Goal: Register for event/course

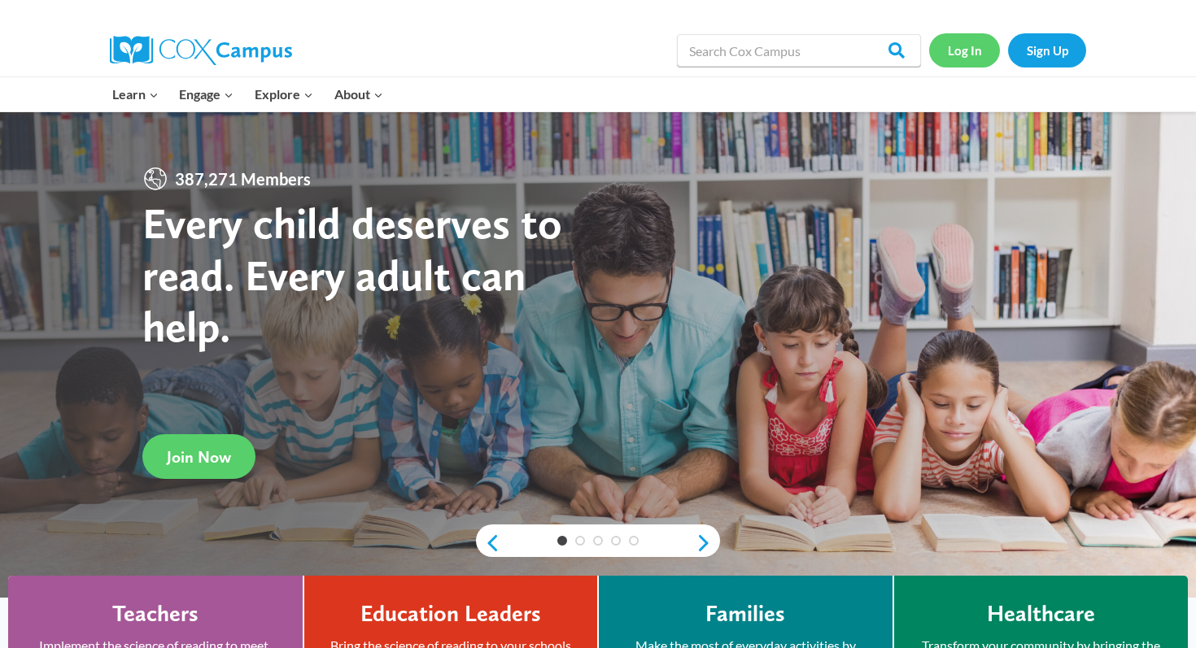
click at [974, 55] on link "Log In" at bounding box center [964, 49] width 71 height 33
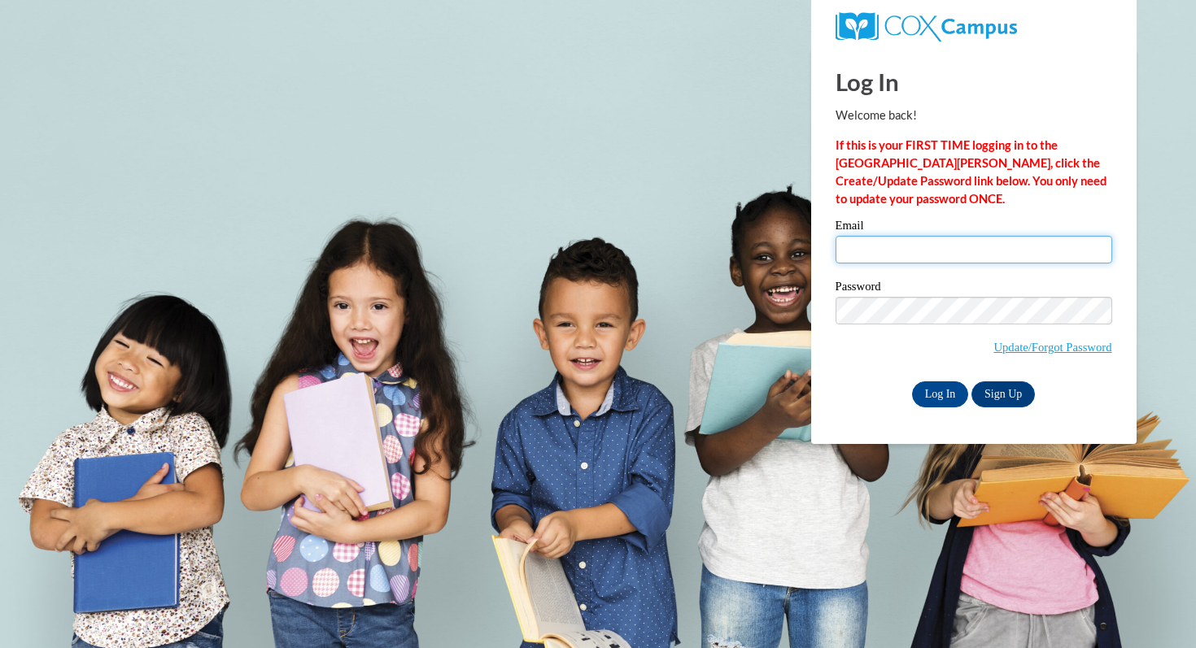
click at [871, 247] on input "Email" at bounding box center [974, 250] width 277 height 28
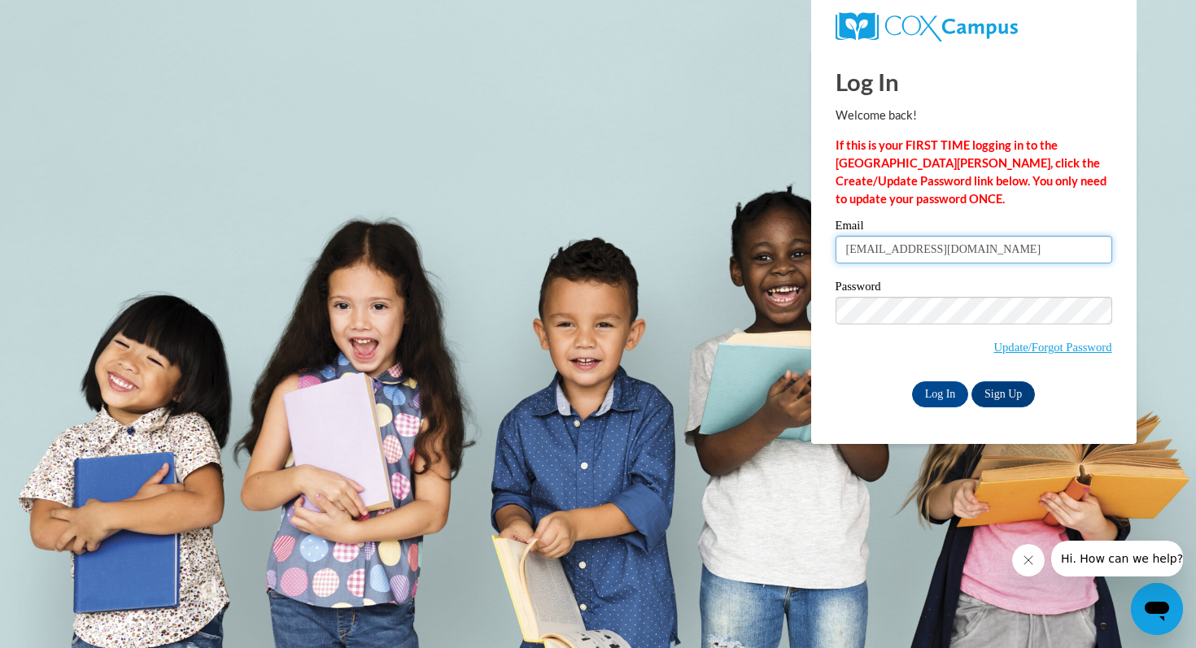
type input "marein5307@ung.edu"
click at [929, 401] on input "Log In" at bounding box center [940, 395] width 57 height 26
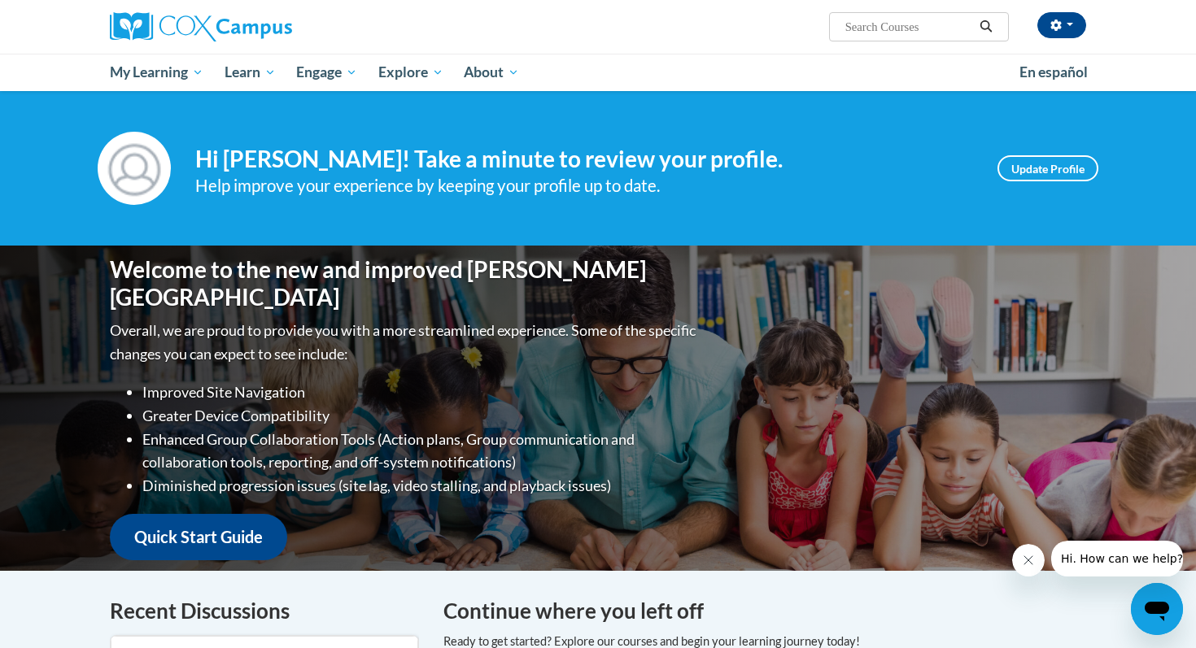
click at [891, 24] on input "Search..." at bounding box center [909, 27] width 130 height 20
type input "phonics"
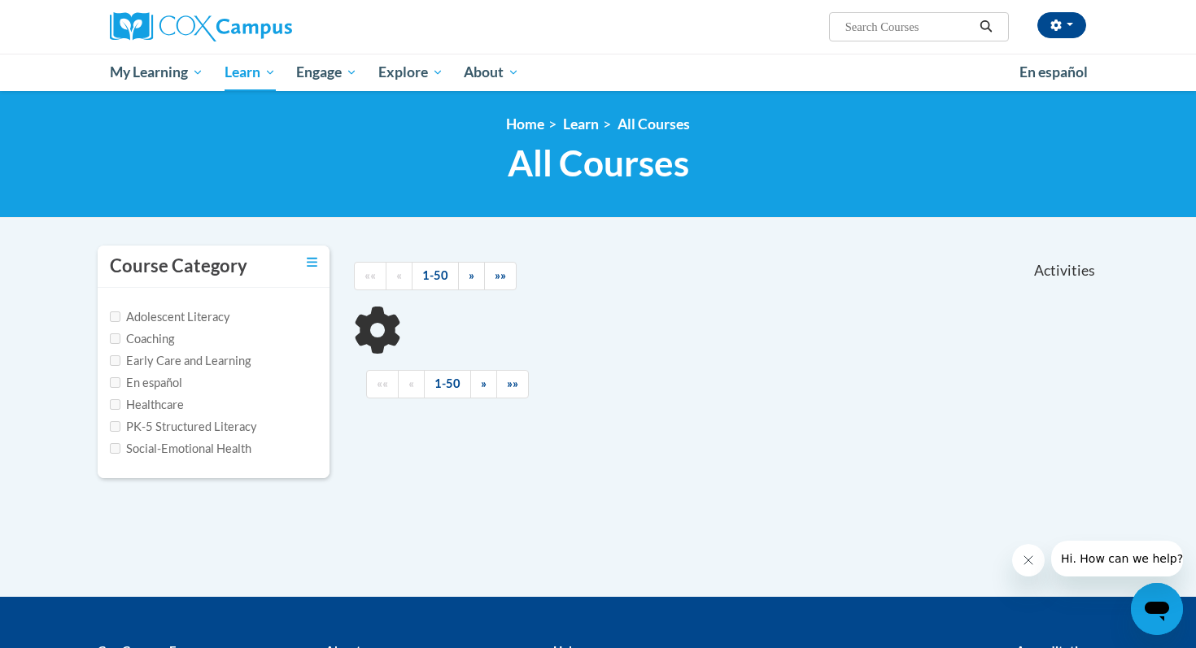
scroll to position [18, 0]
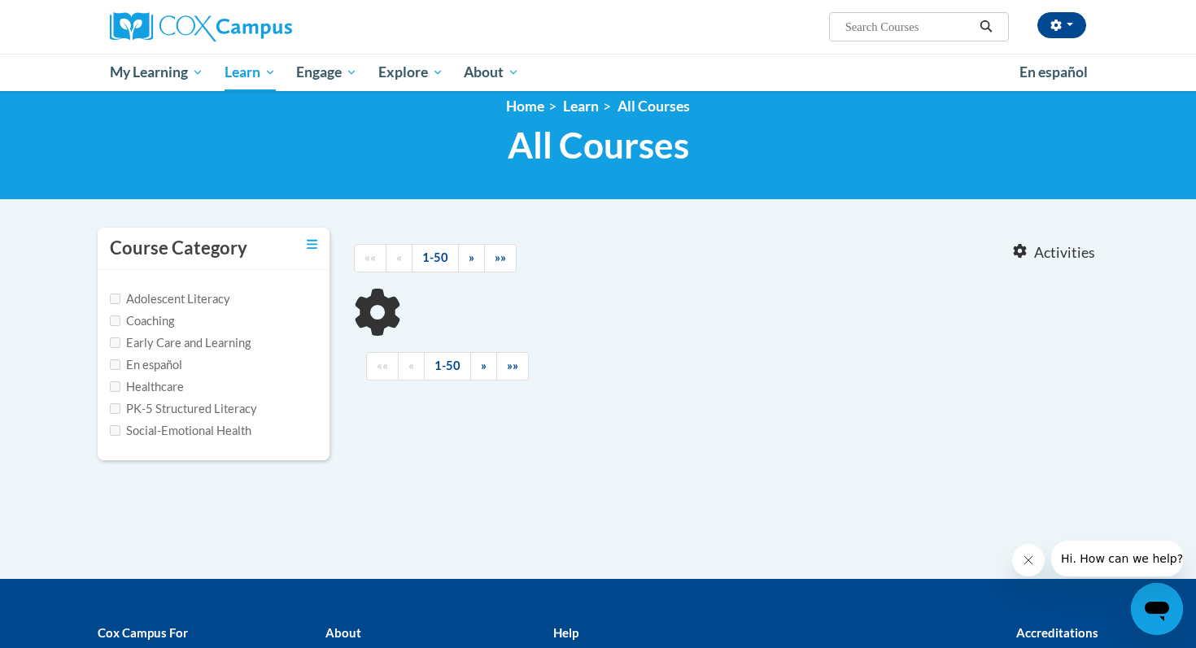
type input "phonics"
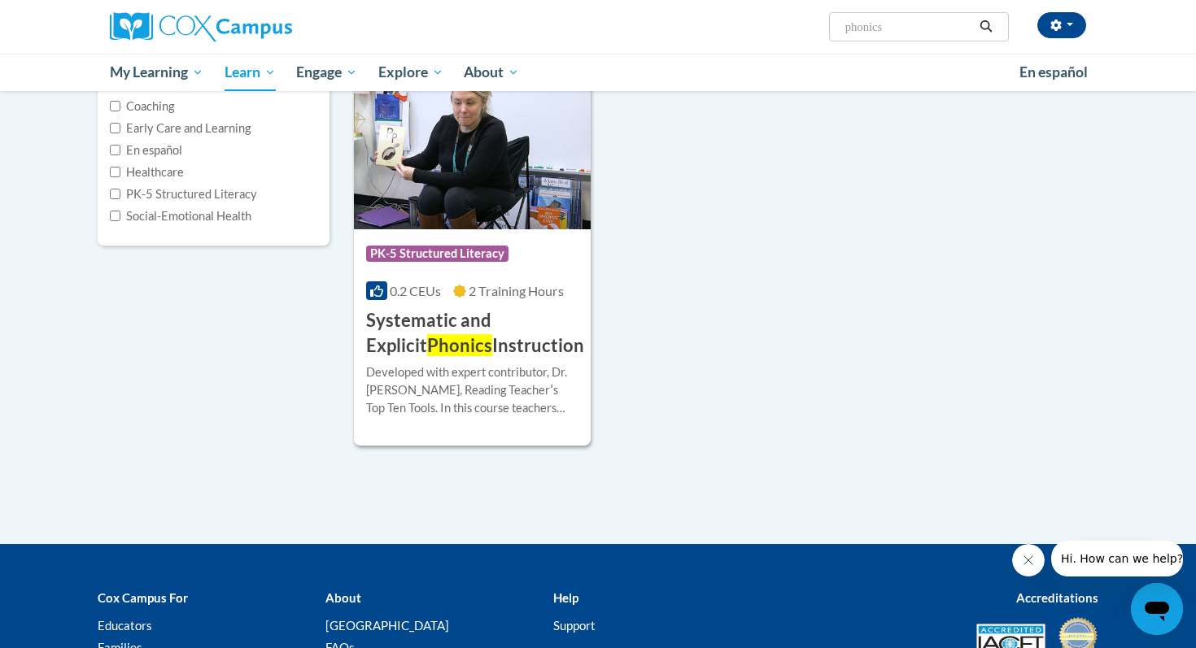
scroll to position [241, 0]
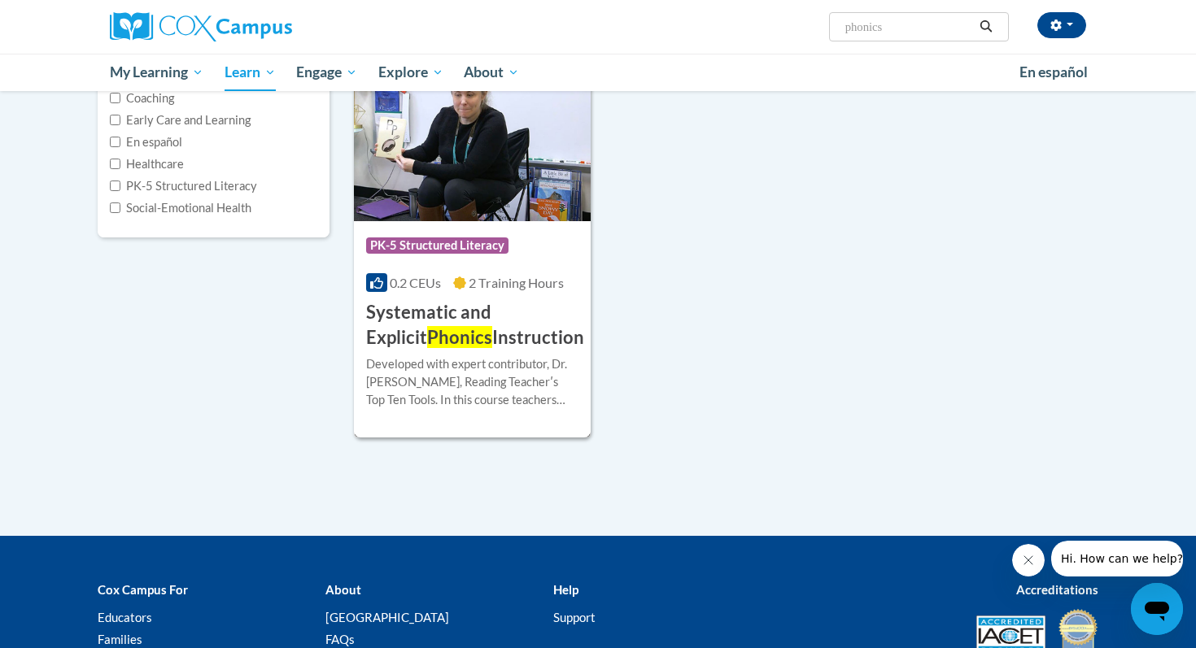
click at [478, 315] on h3 "Systematic and Explicit Phonics Instruction" at bounding box center [475, 325] width 218 height 50
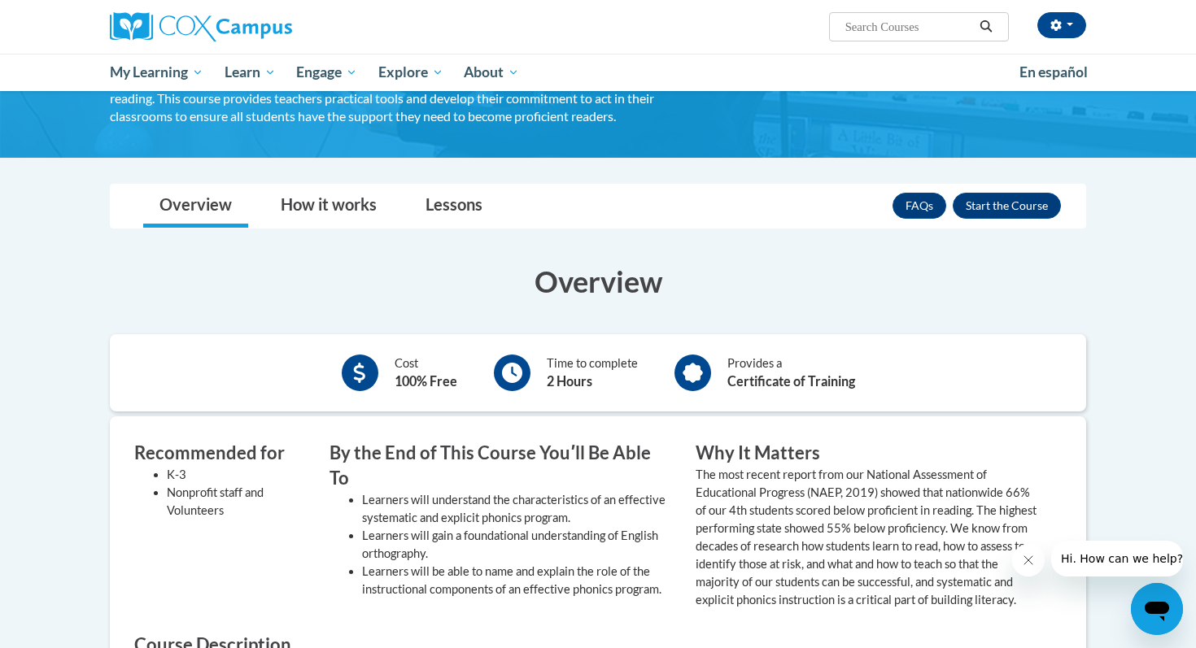
scroll to position [186, 0]
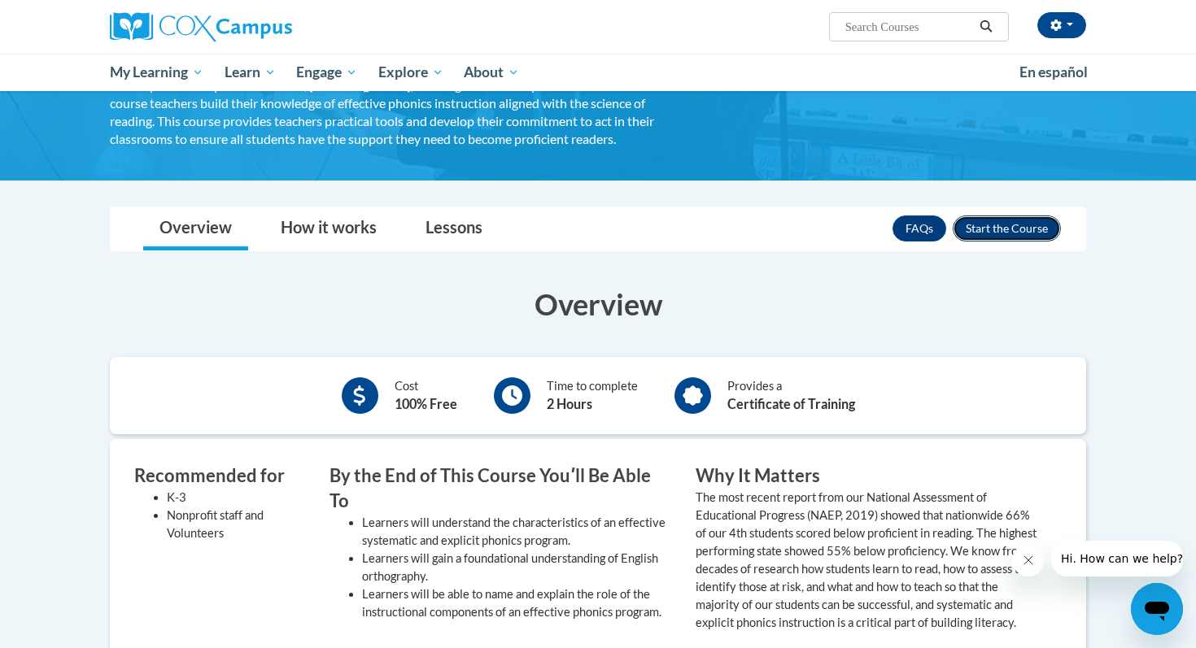
click at [999, 236] on button "Enroll" at bounding box center [1007, 229] width 108 height 26
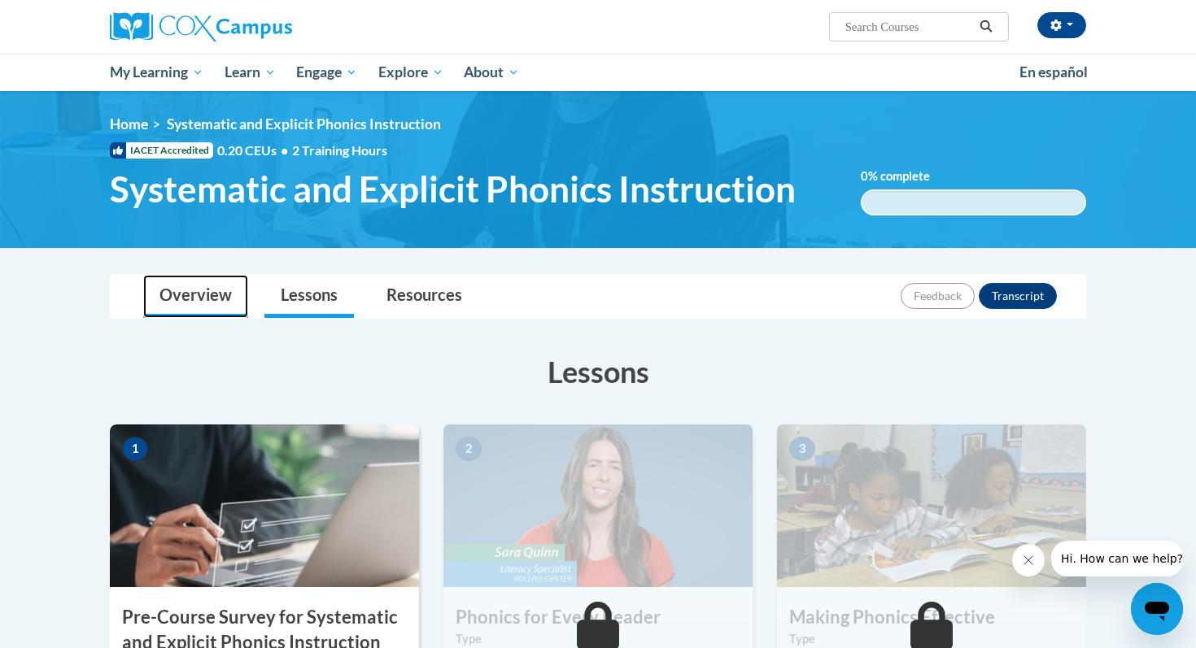
click at [181, 295] on link "Overview" at bounding box center [195, 296] width 105 height 43
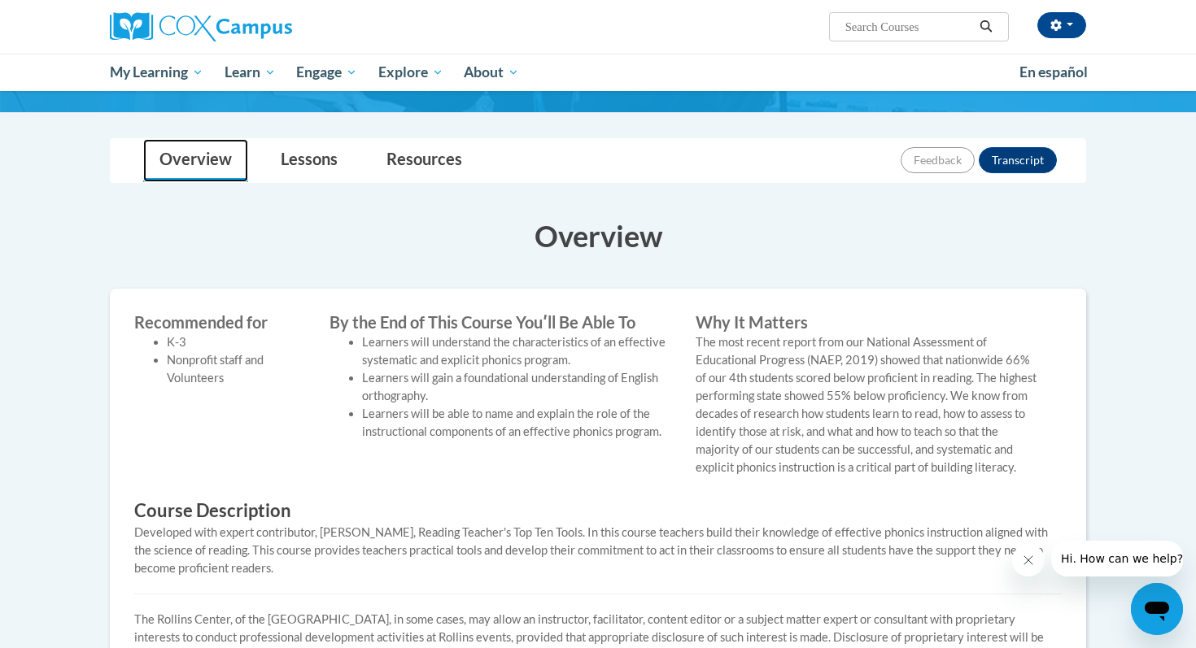
scroll to position [96, 0]
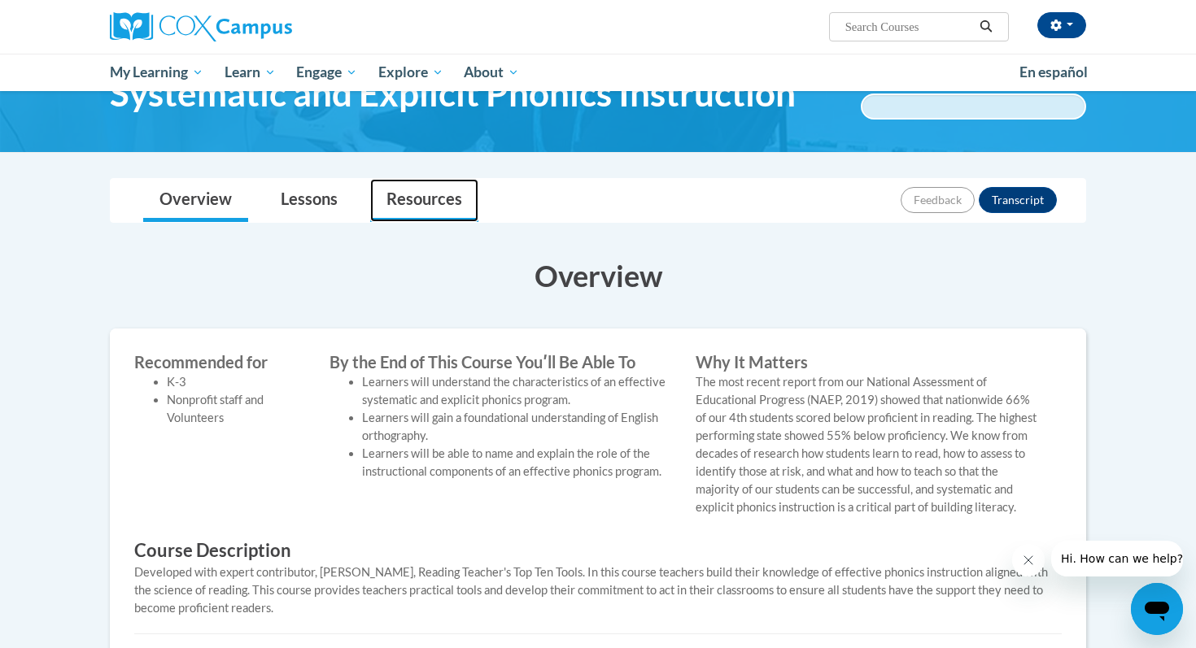
click at [401, 199] on link "Resources" at bounding box center [424, 200] width 108 height 43
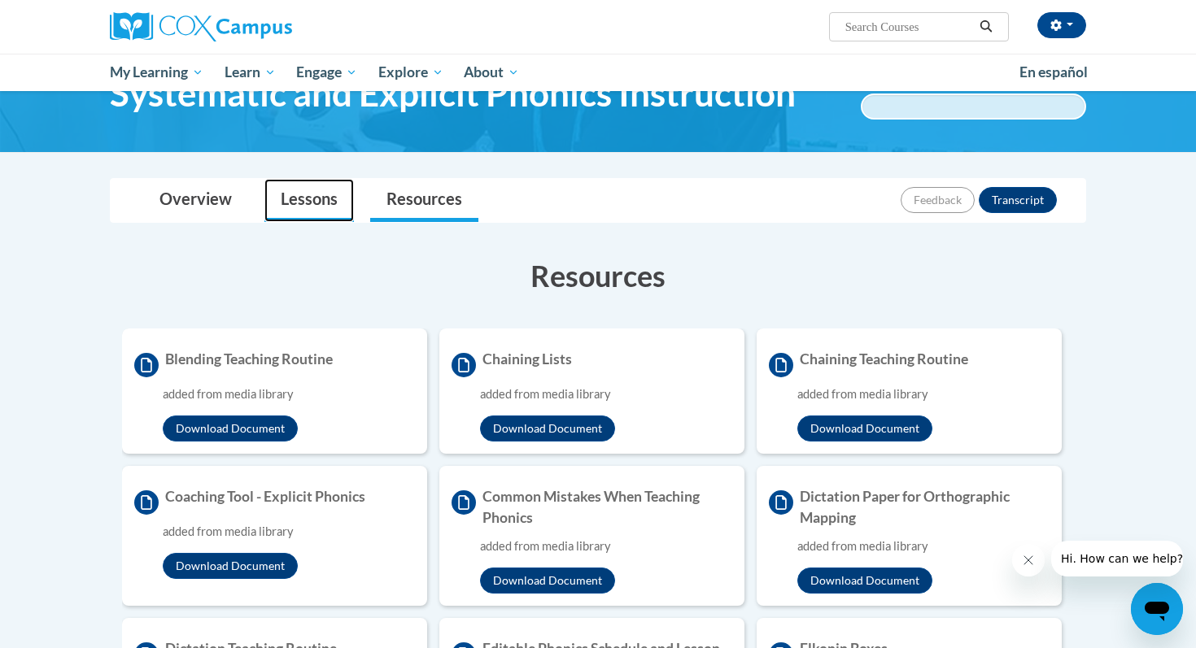
click at [321, 199] on link "Lessons" at bounding box center [309, 200] width 90 height 43
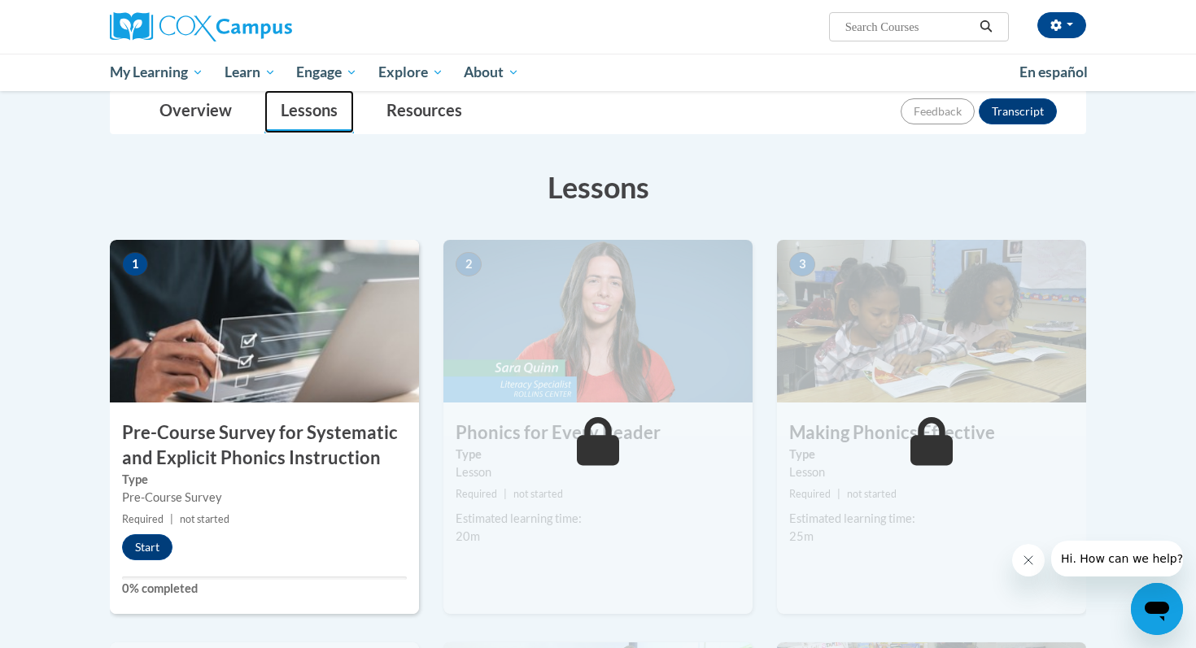
scroll to position [205, 0]
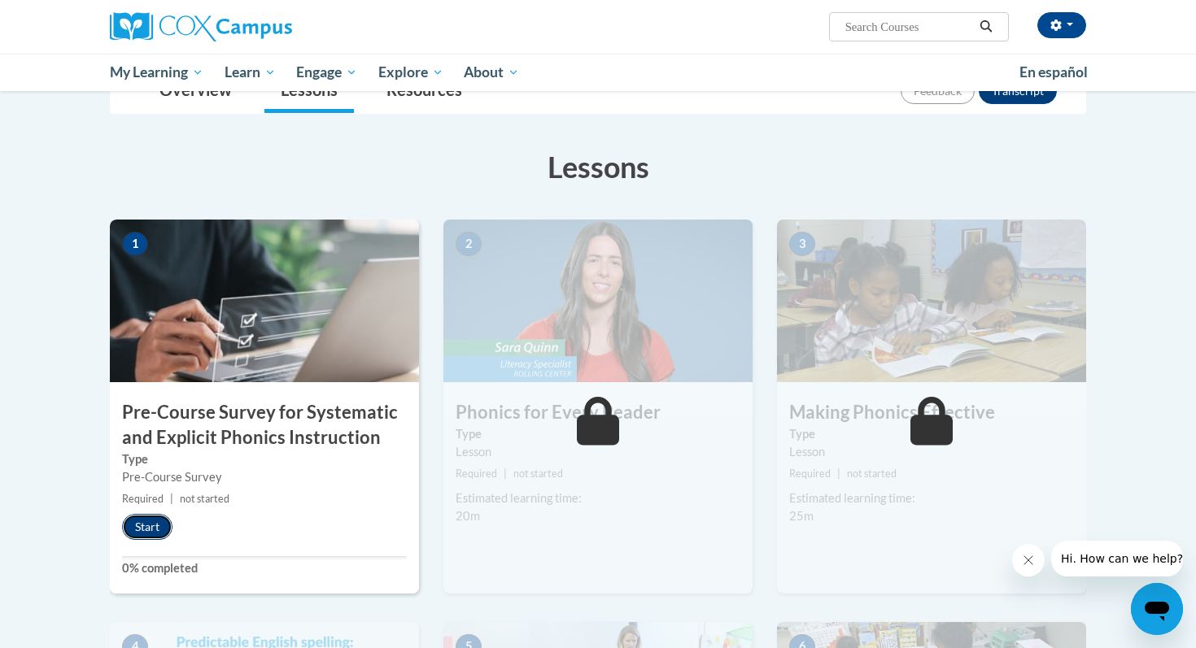
click at [149, 527] on button "Start" at bounding box center [147, 527] width 50 height 26
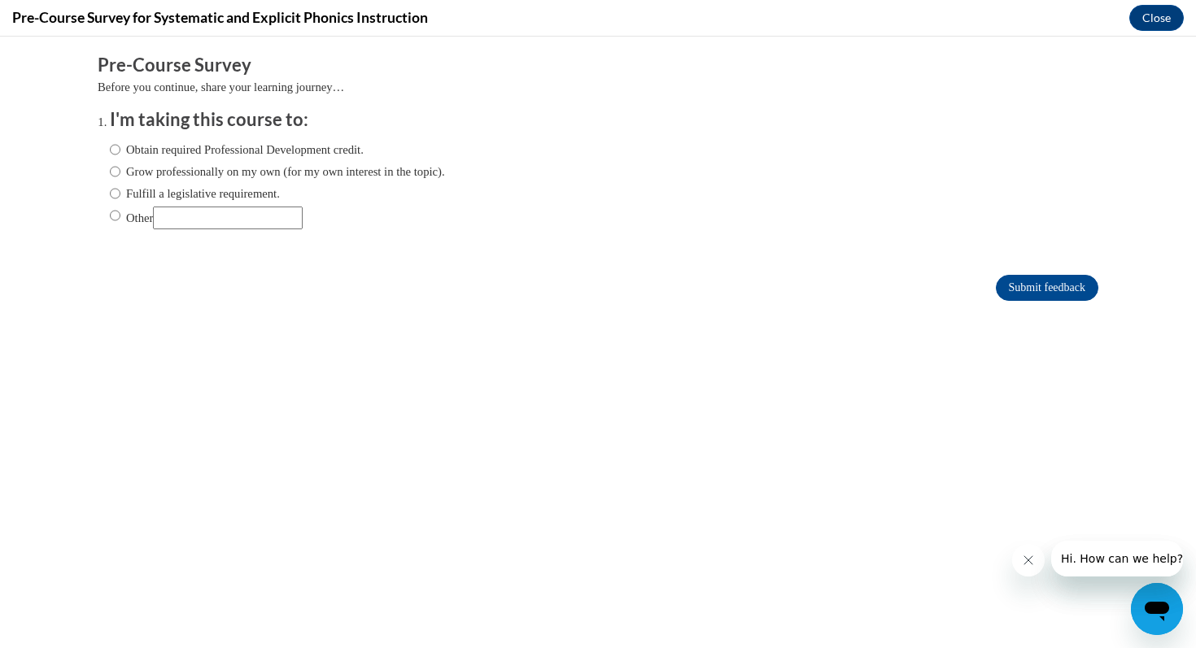
scroll to position [0, 0]
click at [114, 216] on input "Other" at bounding box center [115, 216] width 11 height 18
radio input "true"
click at [1044, 289] on input "Submit feedback" at bounding box center [1047, 288] width 103 height 26
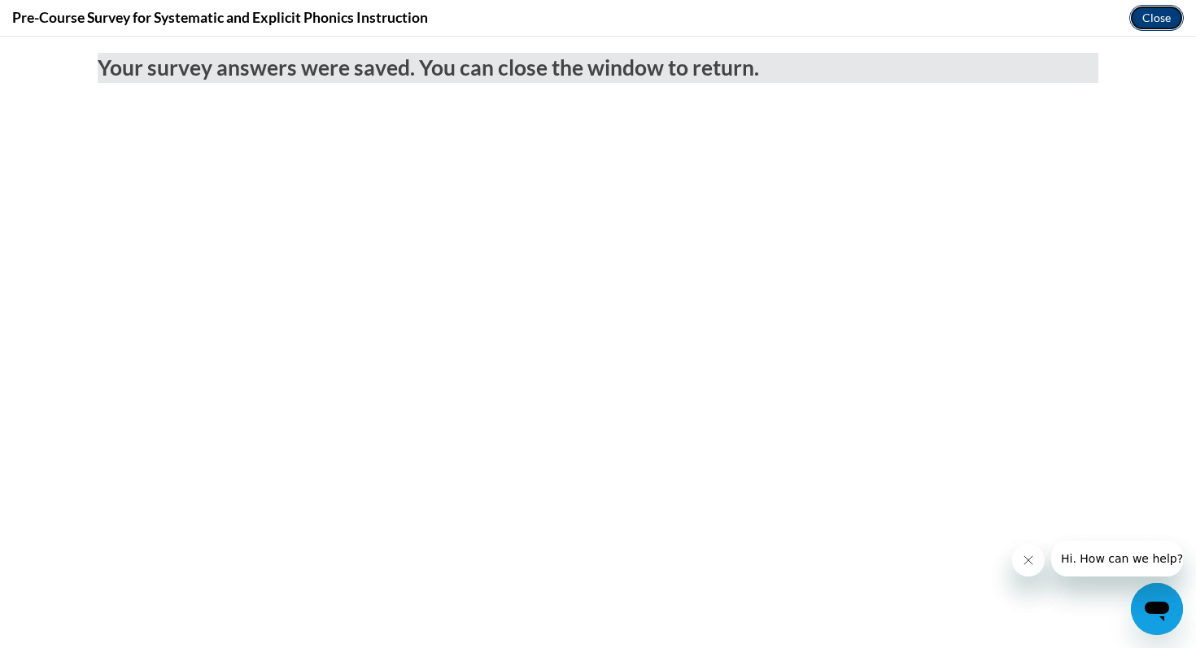
click at [1144, 21] on button "Close" at bounding box center [1156, 18] width 55 height 26
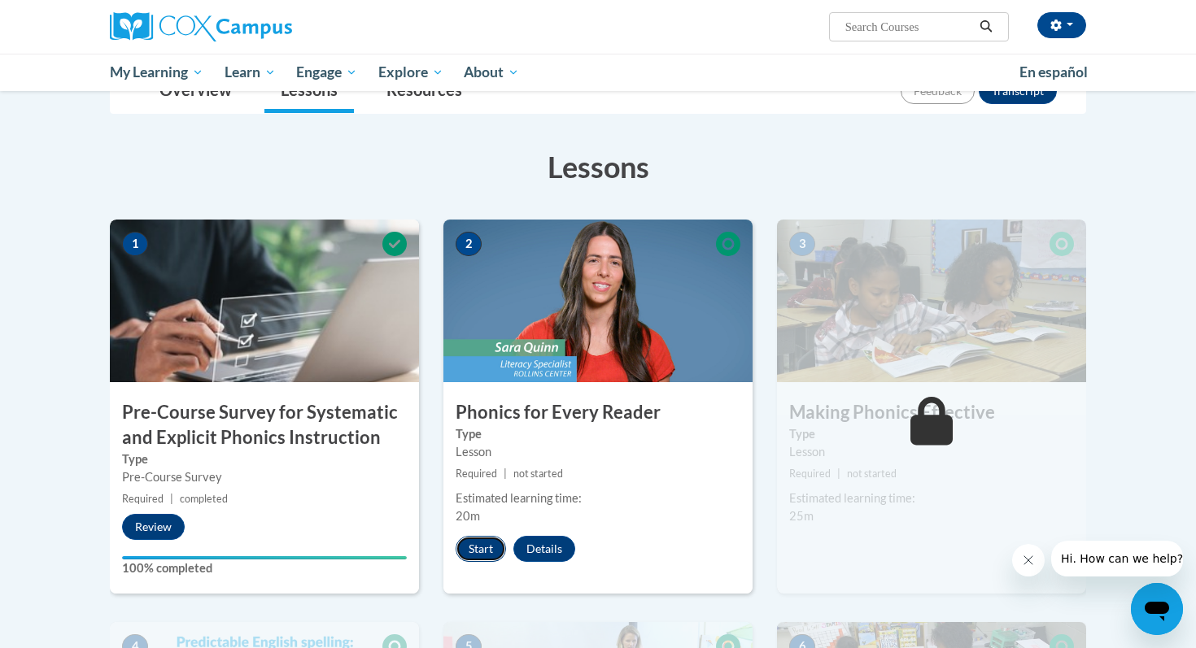
click at [480, 536] on button "Start" at bounding box center [481, 549] width 50 height 26
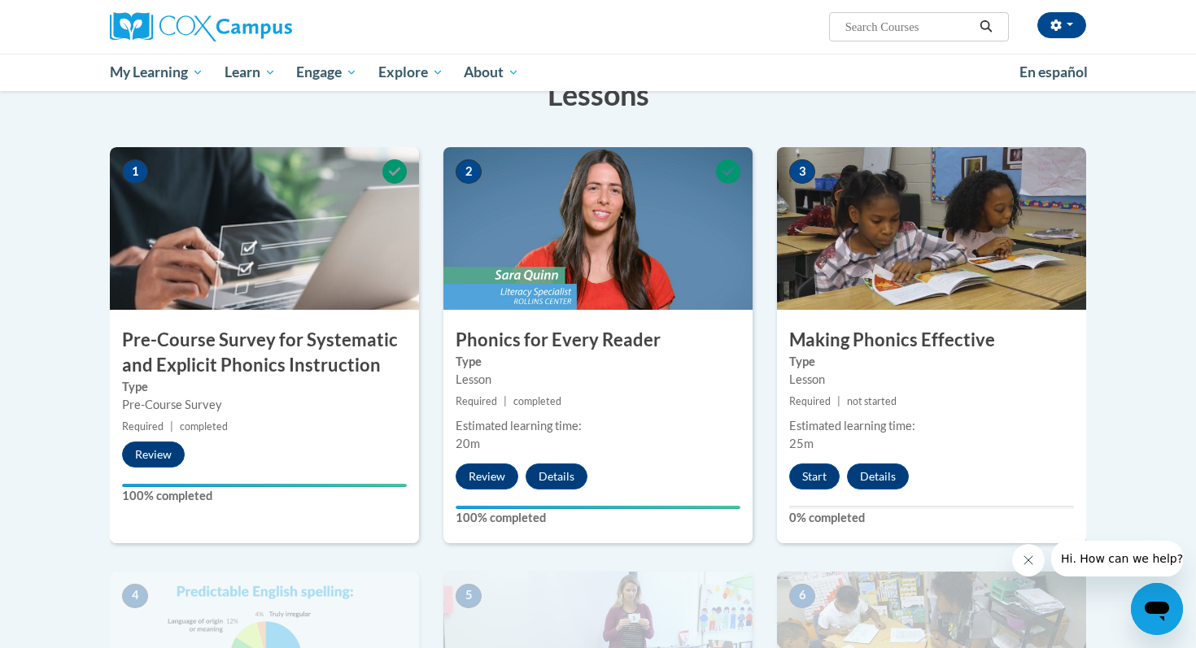
scroll to position [274, 0]
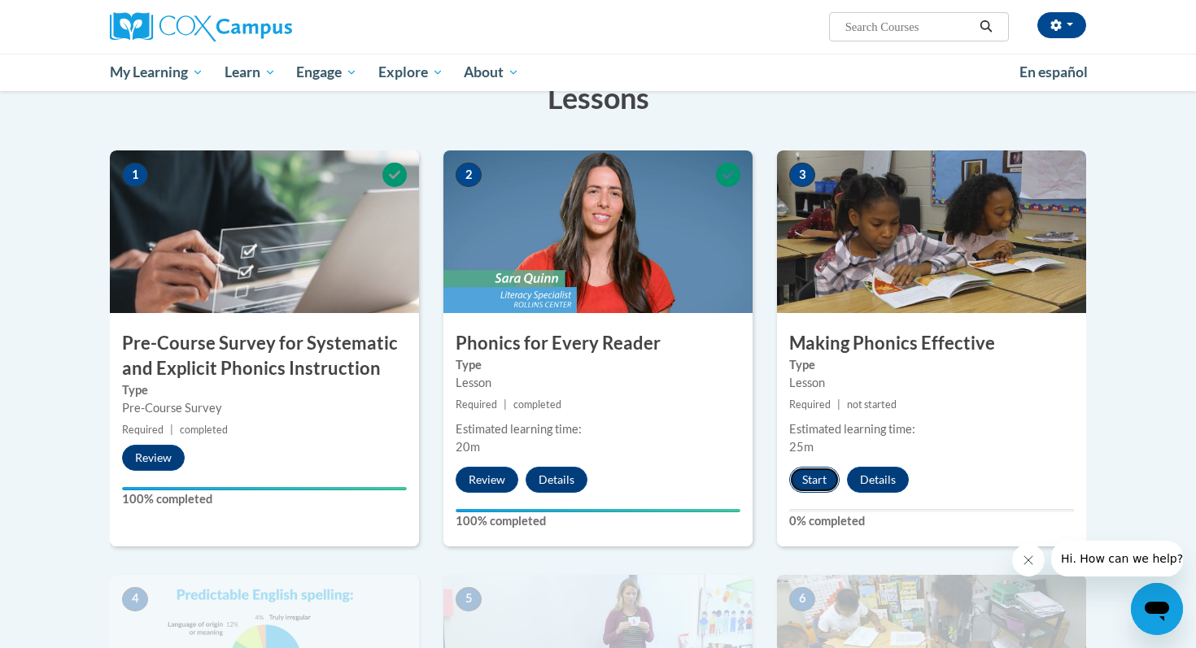
click at [806, 483] on button "Start" at bounding box center [814, 480] width 50 height 26
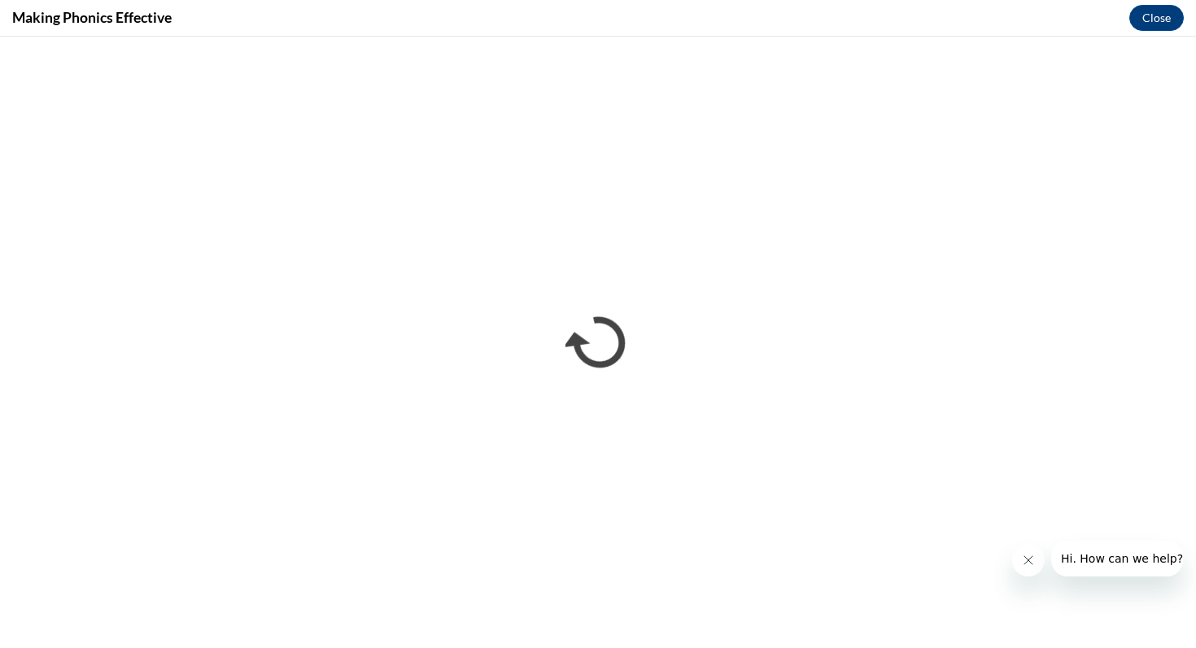
scroll to position [0, 0]
